Goal: Task Accomplishment & Management: Manage account settings

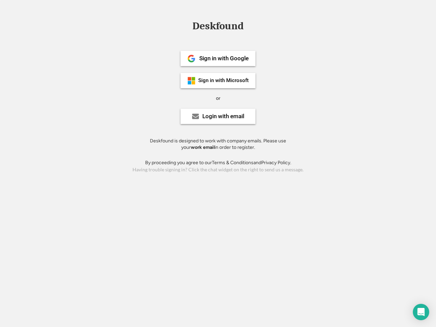
click at [218, 97] on div "or" at bounding box center [218, 98] width 4 height 7
click at [218, 27] on div "Deskfound" at bounding box center [218, 26] width 58 height 11
click at [186, 26] on div "Deskfound" at bounding box center [218, 27] width 436 height 13
click at [218, 27] on div "Deskfound" at bounding box center [218, 26] width 58 height 11
click at [218, 98] on div "or" at bounding box center [218, 98] width 4 height 7
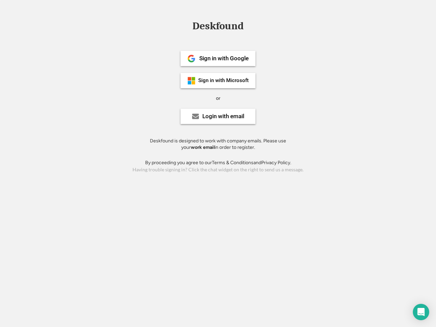
click at [218, 58] on div "Sign in with Google" at bounding box center [223, 59] width 49 height 6
click at [224, 58] on div "Sign in with Google" at bounding box center [223, 59] width 49 height 6
click at [192, 59] on img at bounding box center [191, 59] width 8 height 8
click at [218, 80] on div "Sign in with Microsoft" at bounding box center [223, 80] width 50 height 5
click at [224, 80] on div "Sign in with Microsoft" at bounding box center [223, 80] width 50 height 5
